Goal: Transaction & Acquisition: Purchase product/service

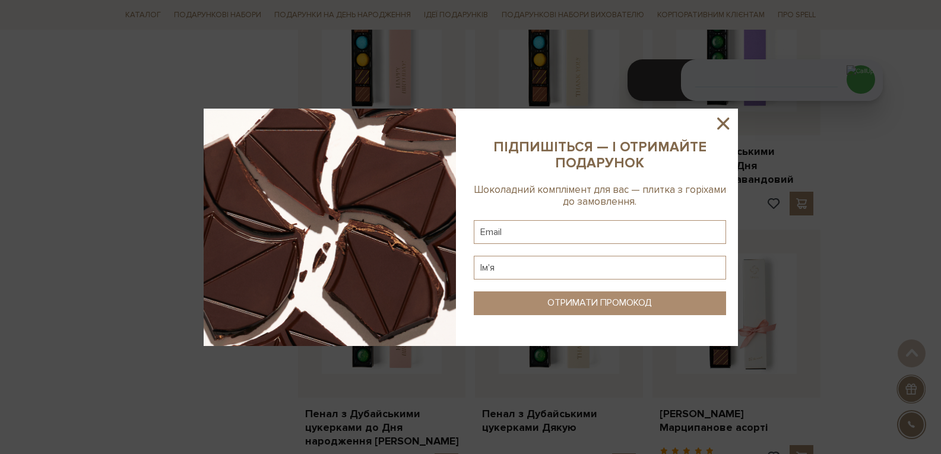
click at [719, 127] on icon at bounding box center [723, 124] width 12 height 12
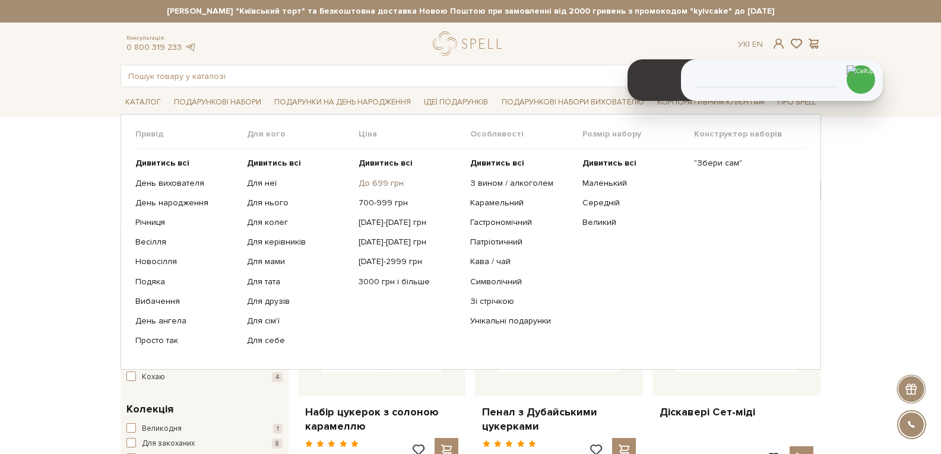
click at [363, 183] on link "До 699 грн" at bounding box center [409, 183] width 103 height 11
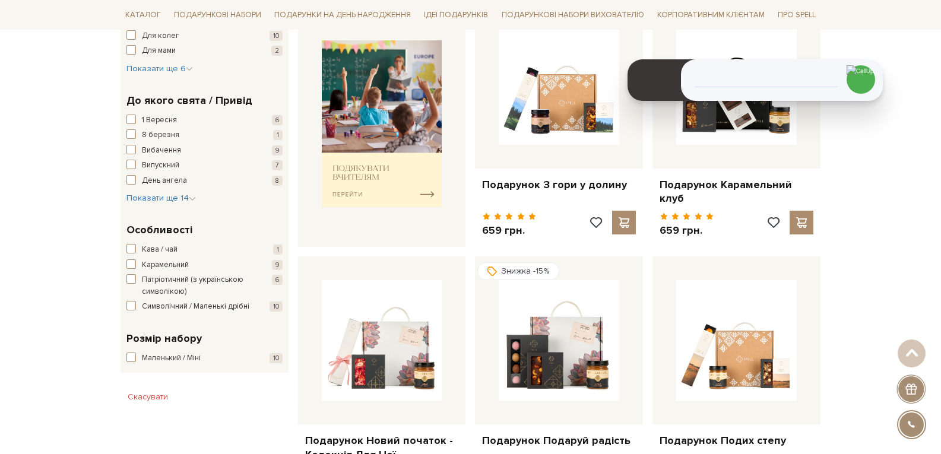
scroll to position [550, 0]
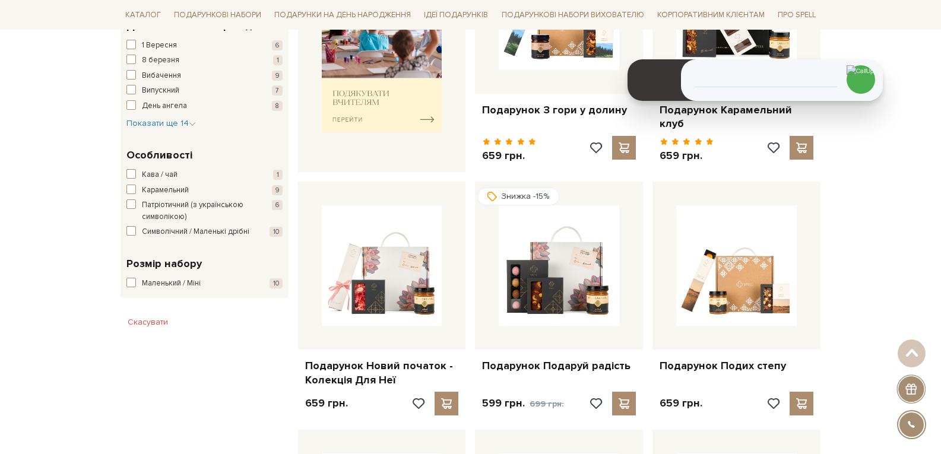
drag, startPoint x: 947, startPoint y: 91, endPoint x: 949, endPoint y: 205, distance: 113.4
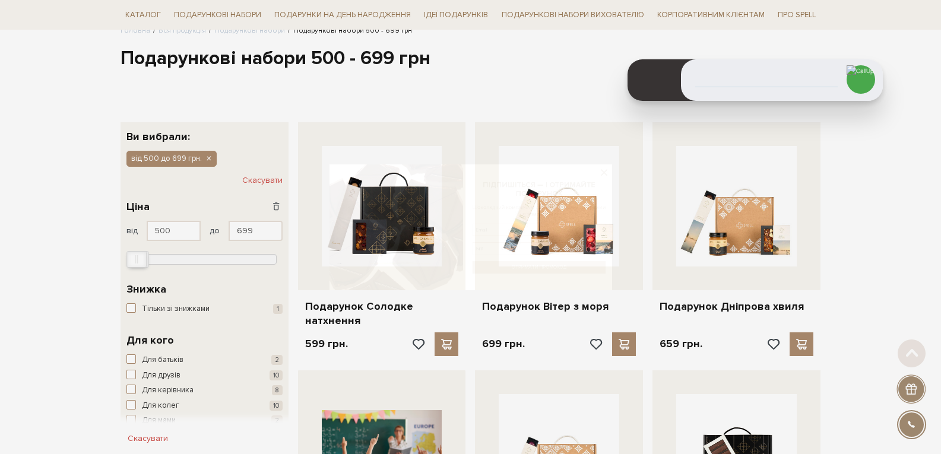
scroll to position [103, 0]
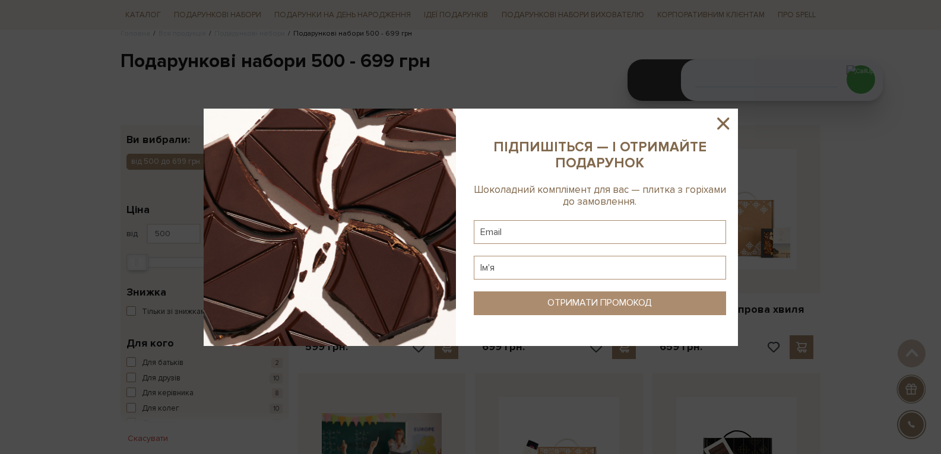
click at [723, 123] on icon at bounding box center [723, 124] width 12 height 12
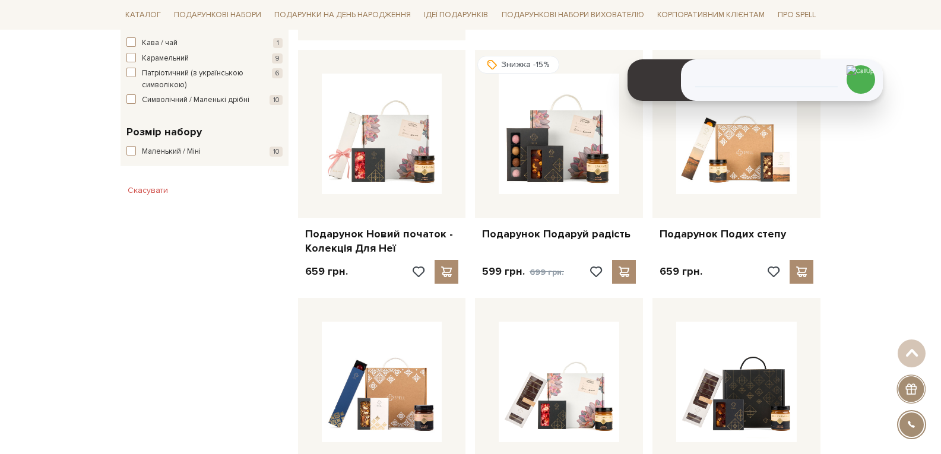
scroll to position [685, 0]
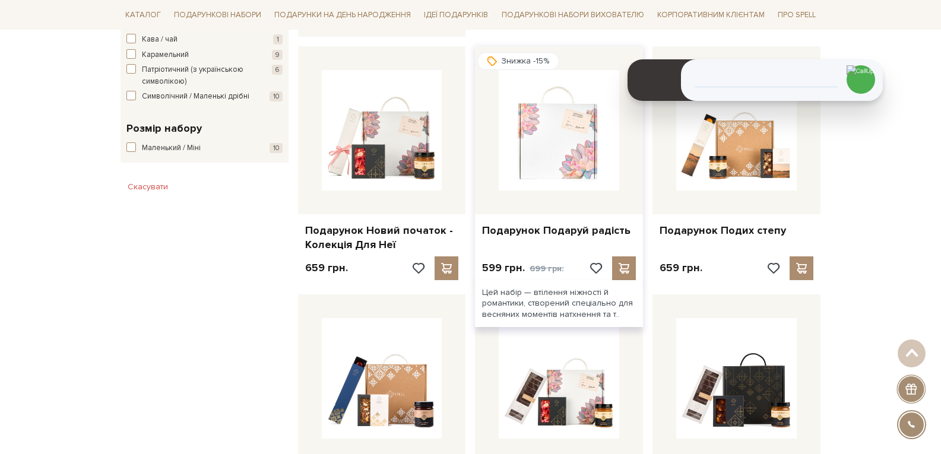
click at [546, 131] on img at bounding box center [558, 130] width 120 height 120
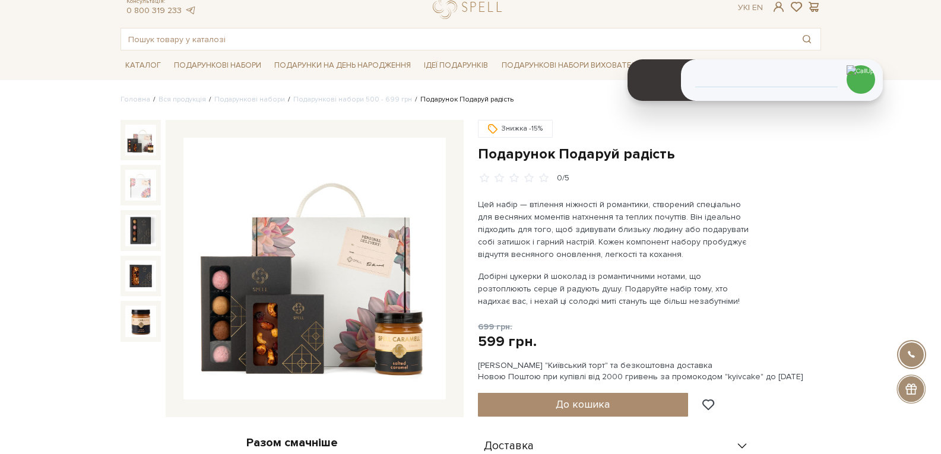
scroll to position [49, 0]
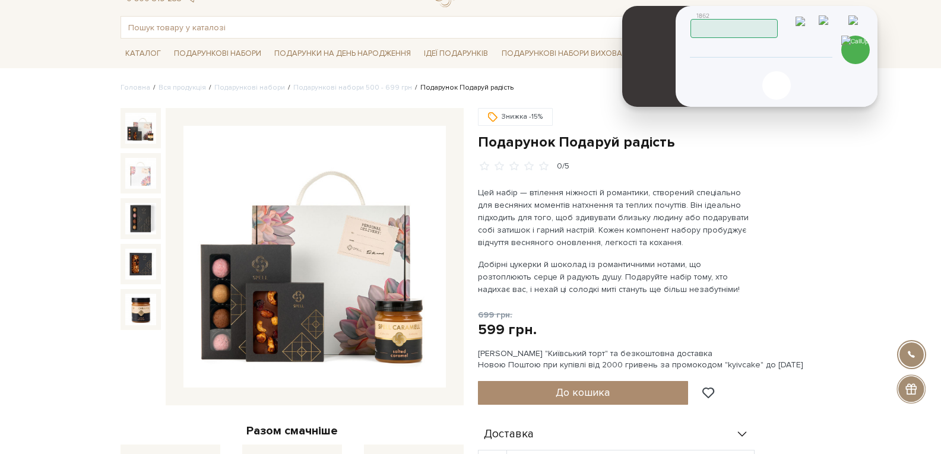
drag, startPoint x: 825, startPoint y: 55, endPoint x: 820, endPoint y: 26, distance: 30.1
click at [820, 26] on header "1862 Працюю" at bounding box center [777, 22] width 174 height 31
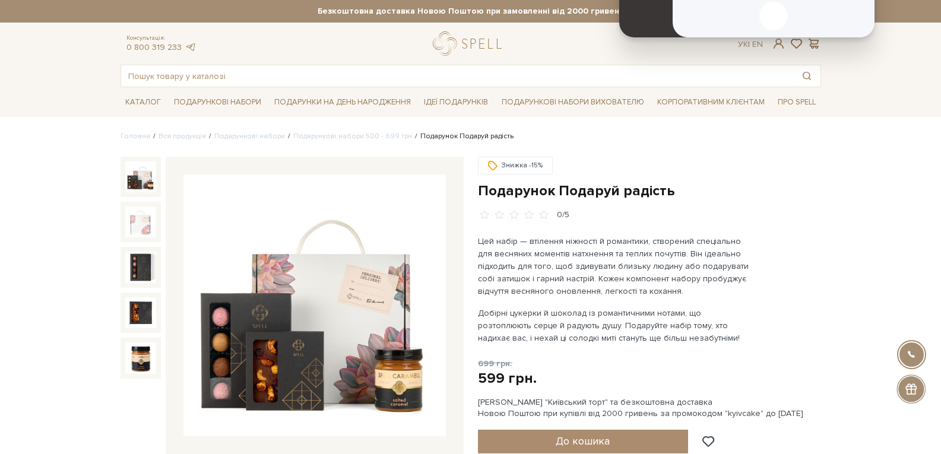
drag, startPoint x: 820, startPoint y: 26, endPoint x: 817, endPoint y: 4, distance: 21.6
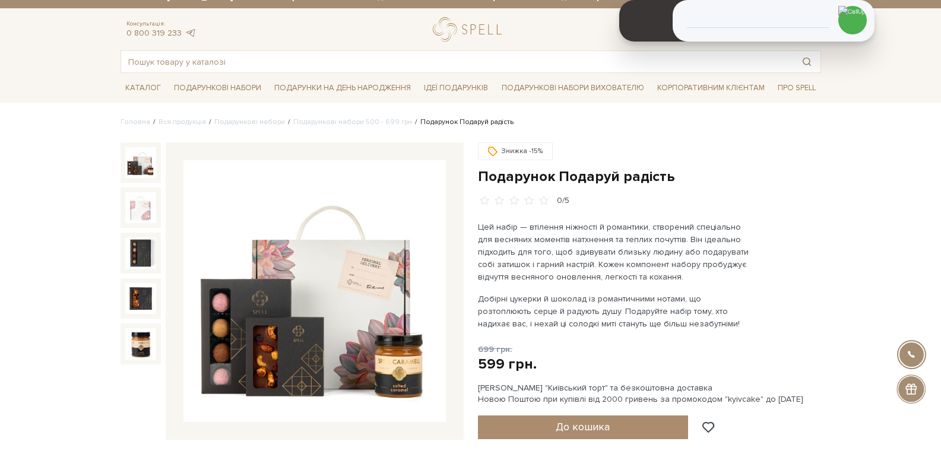
scroll to position [71, 0]
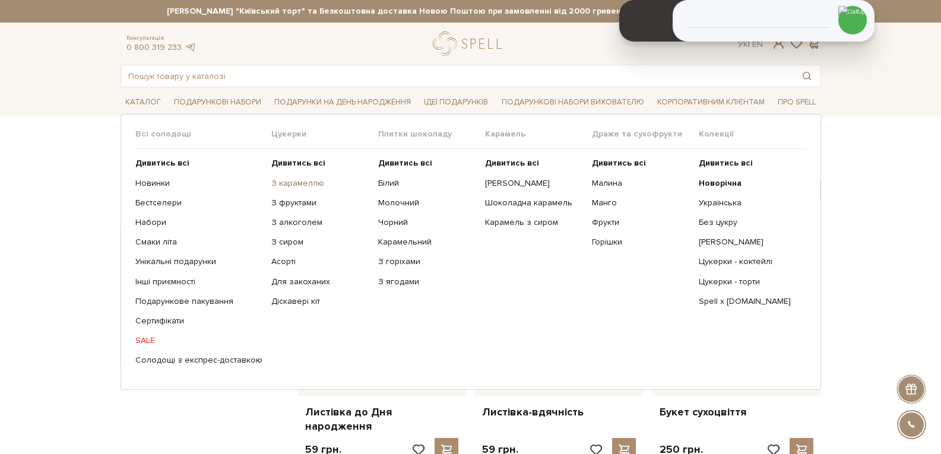
click at [277, 185] on link "З карамеллю" at bounding box center [320, 183] width 98 height 11
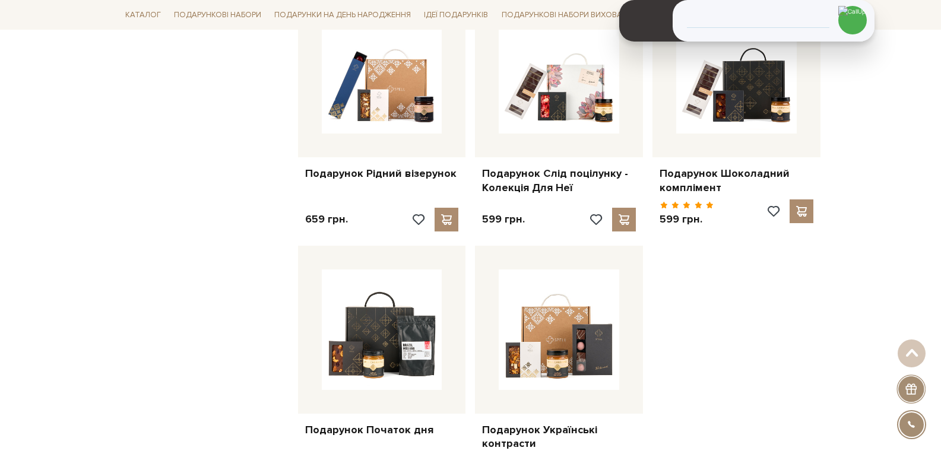
scroll to position [994, 0]
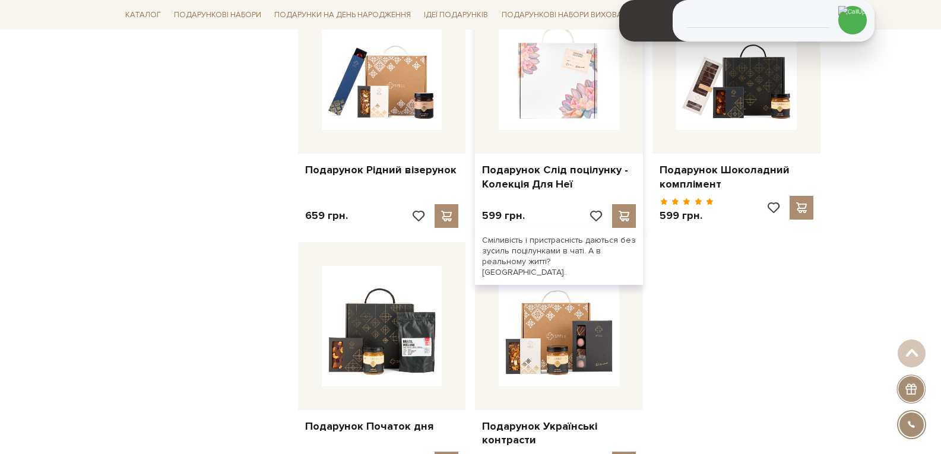
click at [578, 85] on img at bounding box center [558, 69] width 120 height 120
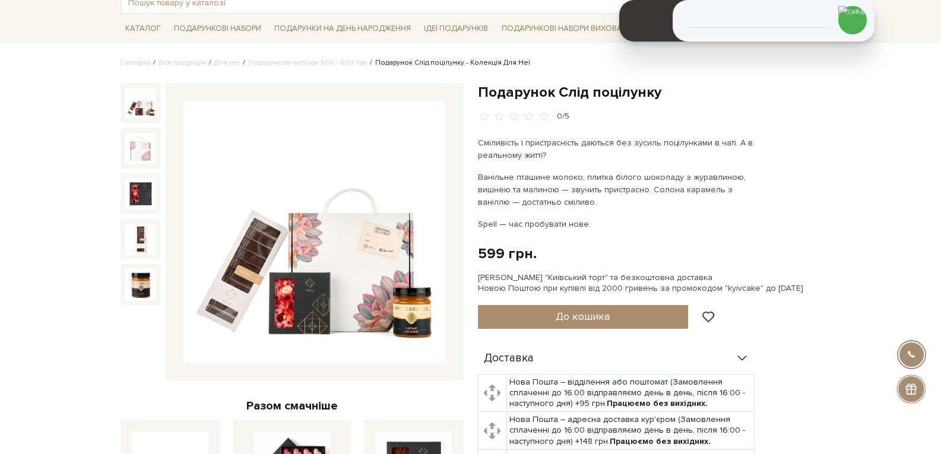
scroll to position [59, 0]
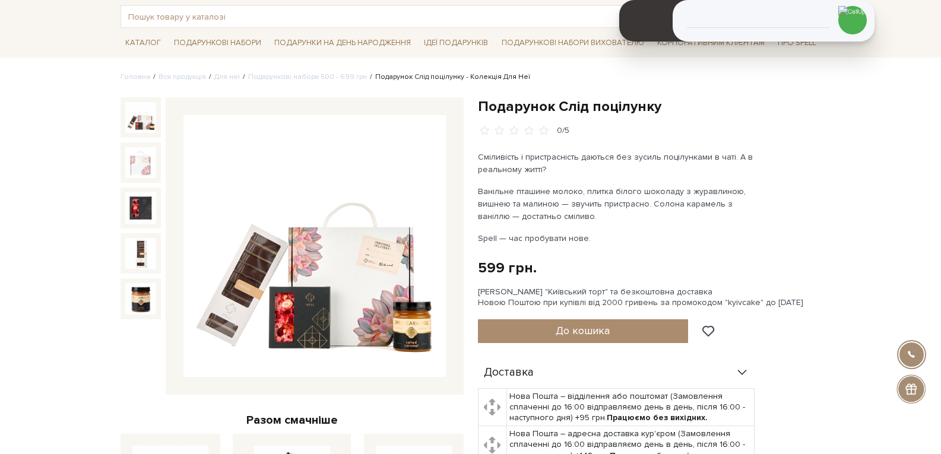
drag, startPoint x: 946, startPoint y: 86, endPoint x: 949, endPoint y: 99, distance: 12.8
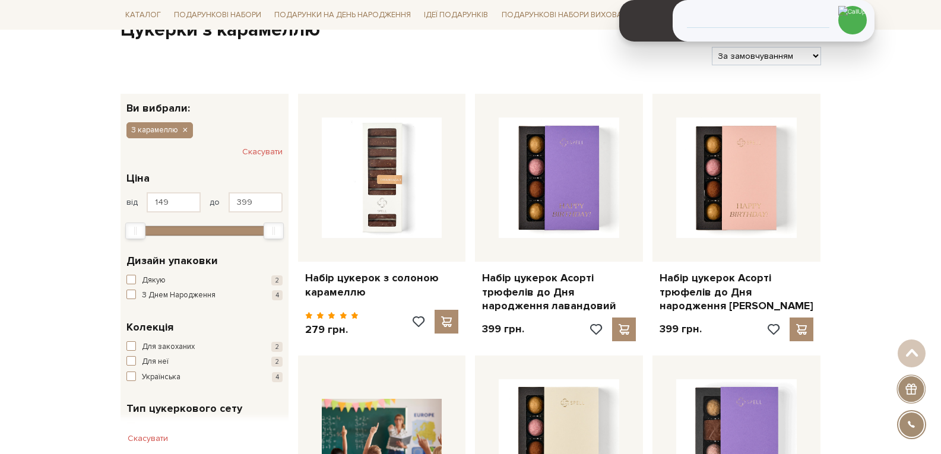
drag, startPoint x: 0, startPoint y: 0, endPoint x: 949, endPoint y: 95, distance: 953.7
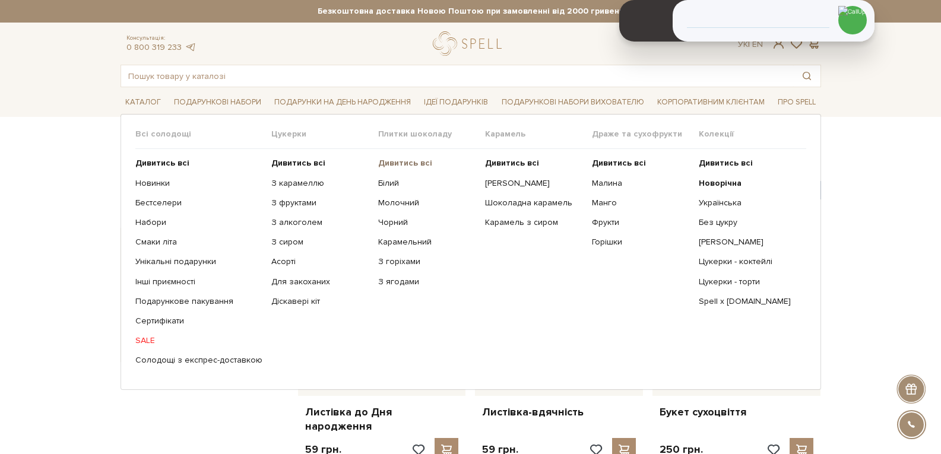
click at [396, 166] on b "Дивитись всі" at bounding box center [405, 163] width 54 height 10
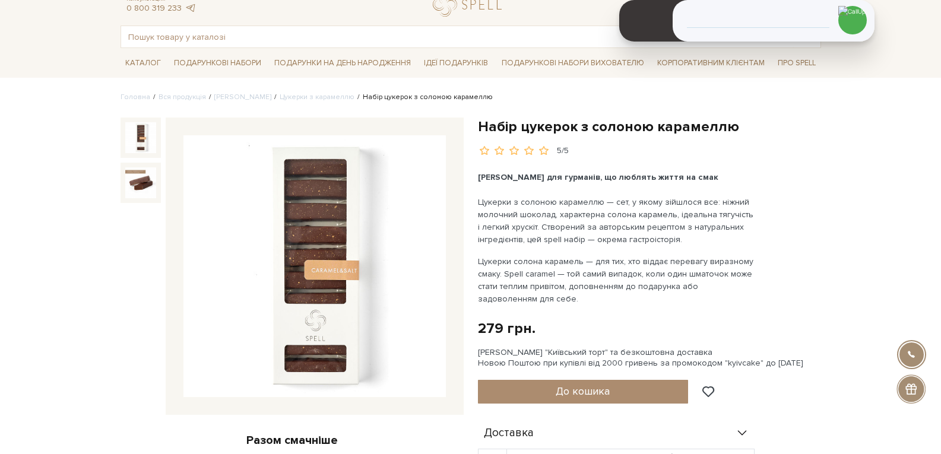
scroll to position [59, 0]
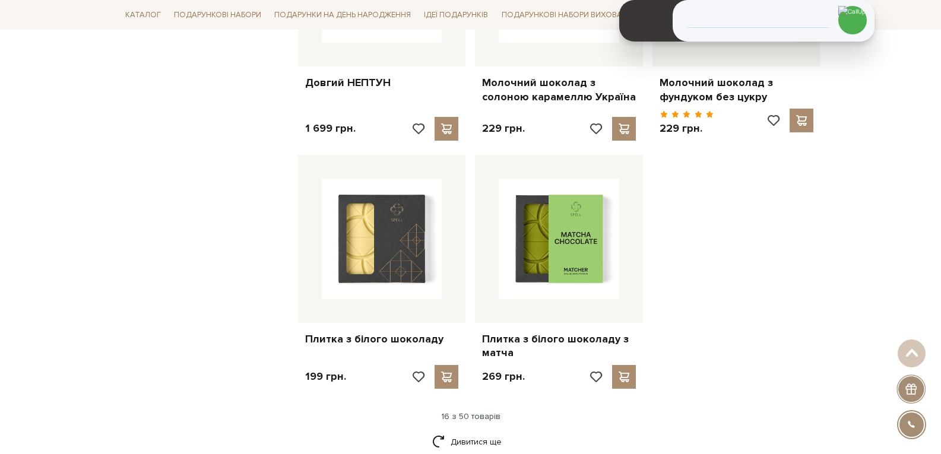
scroll to position [1509, 0]
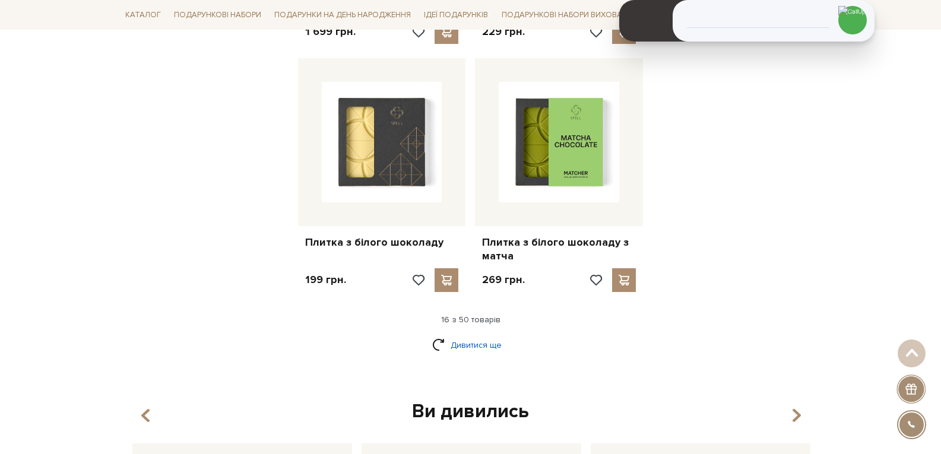
click at [468, 338] on link "Дивитися ще" at bounding box center [470, 345] width 77 height 21
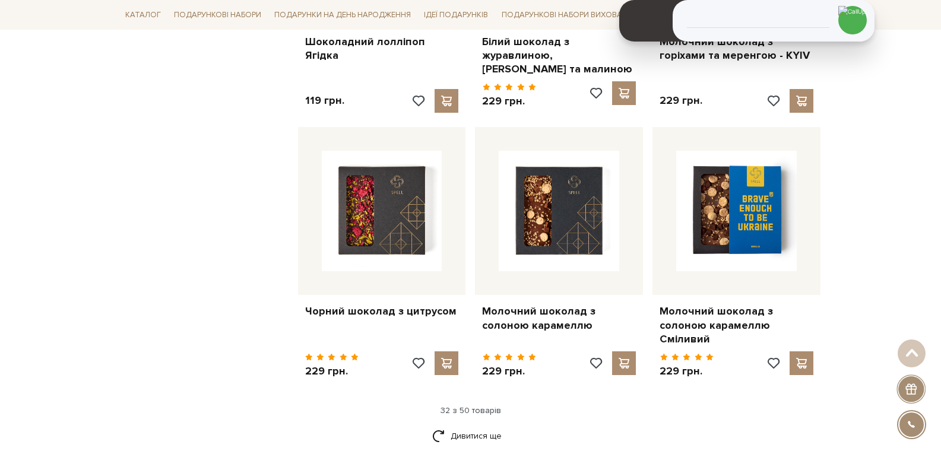
scroll to position [2885, 0]
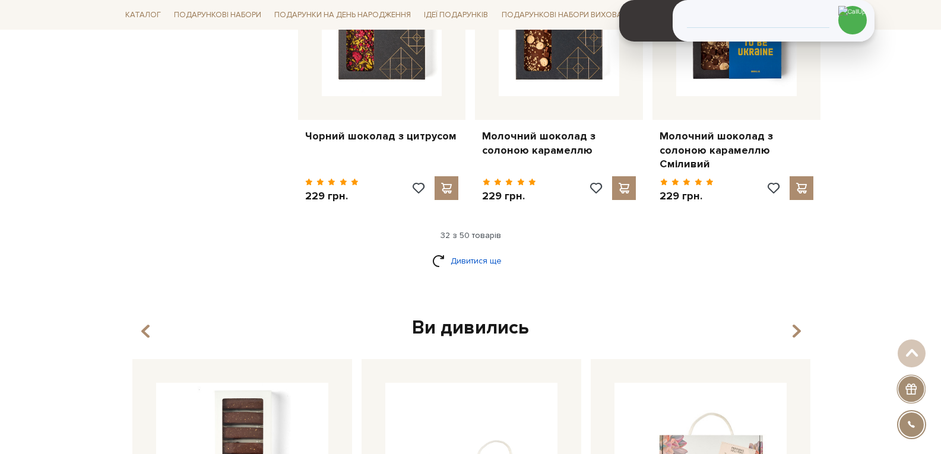
click at [490, 250] on link "Дивитися ще" at bounding box center [470, 260] width 77 height 21
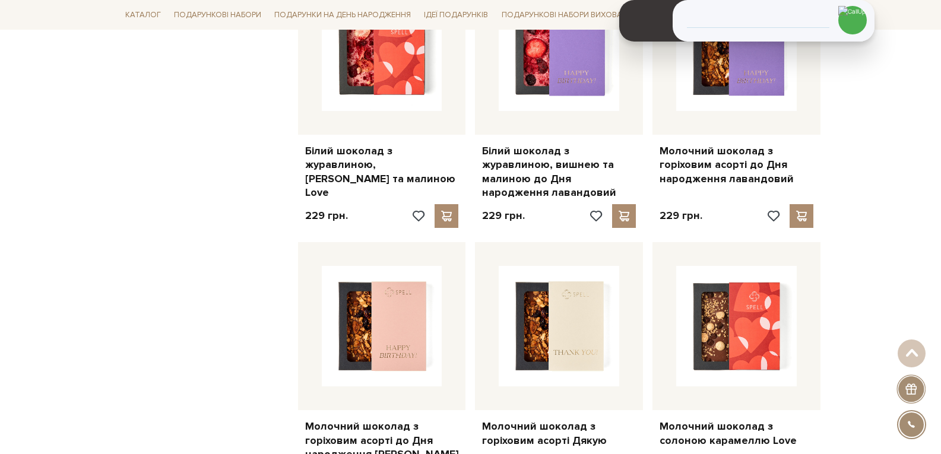
scroll to position [3431, 0]
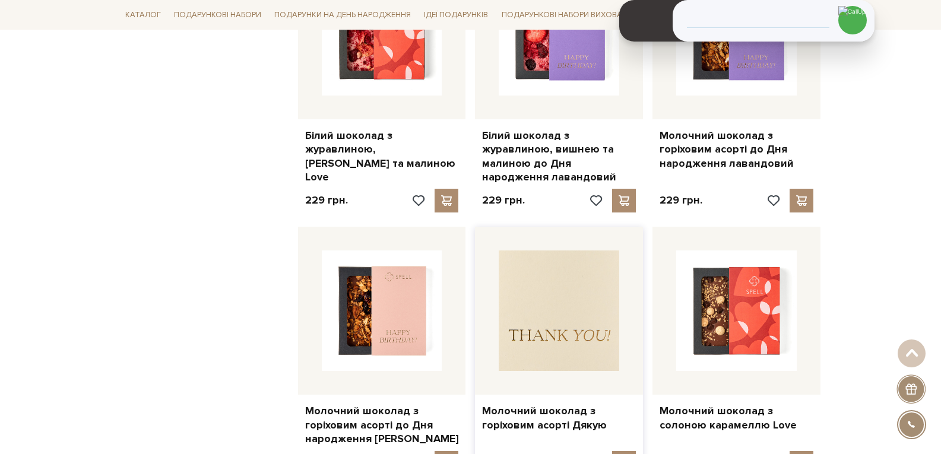
click at [555, 290] on img at bounding box center [558, 310] width 120 height 120
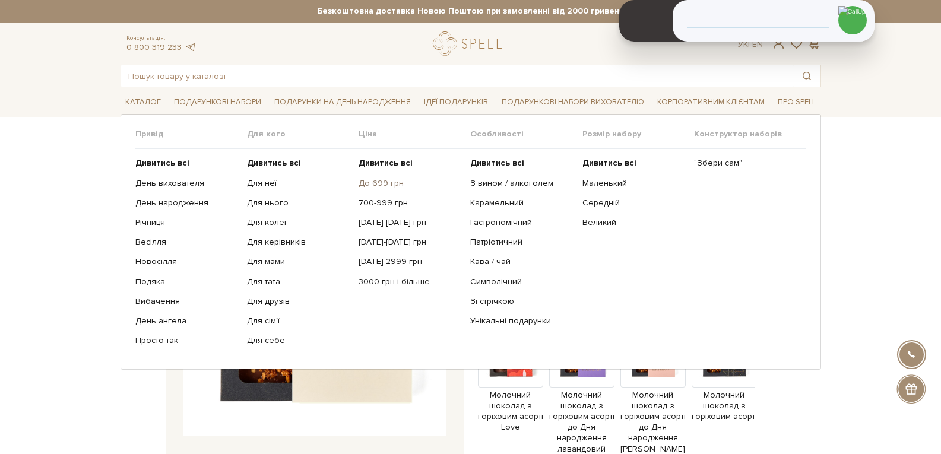
click at [370, 186] on link "До 699 грн" at bounding box center [409, 183] width 103 height 11
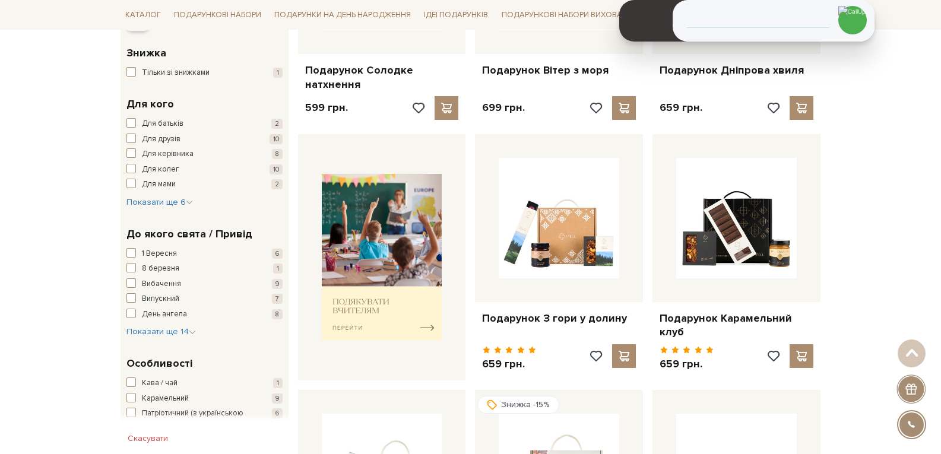
scroll to position [237, 0]
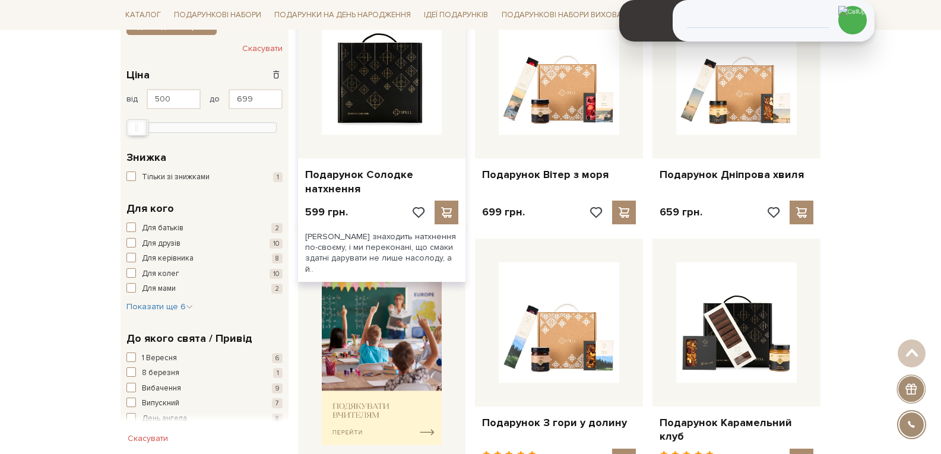
click at [377, 85] on img at bounding box center [382, 74] width 120 height 120
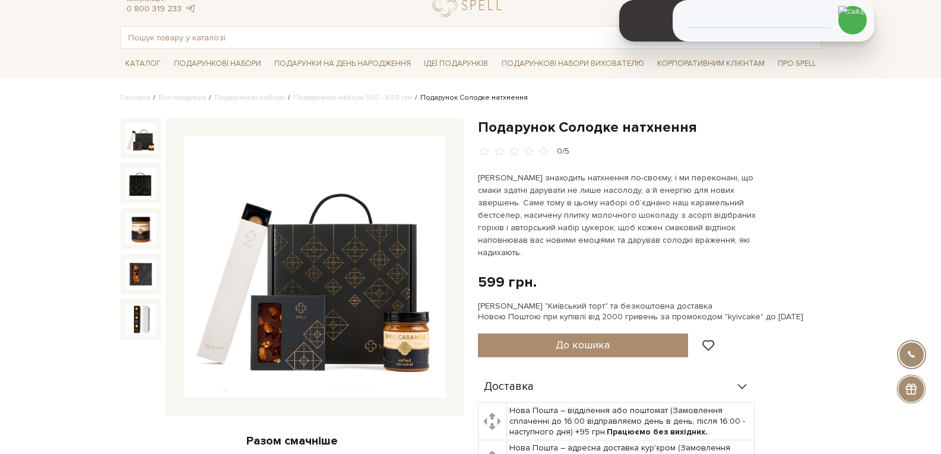
scroll to position [59, 0]
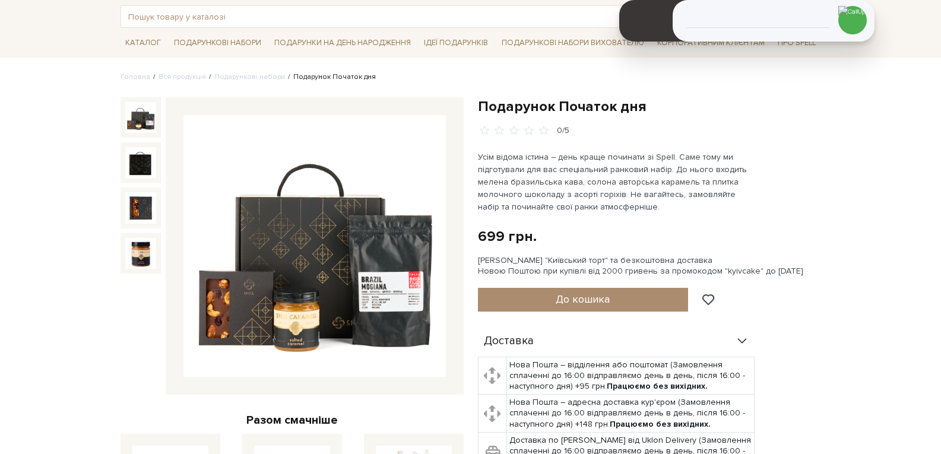
scroll to position [59, 0]
